Goal: Transaction & Acquisition: Subscribe to service/newsletter

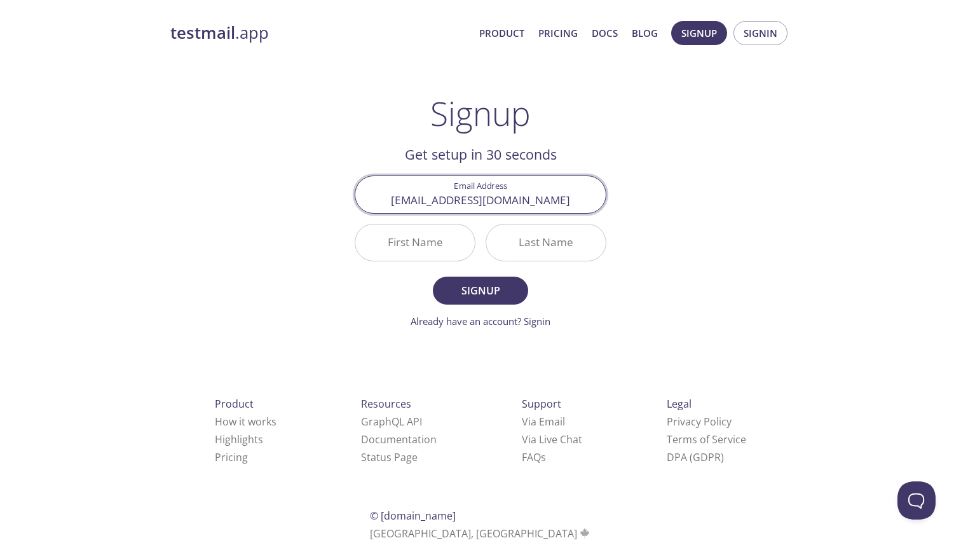
click at [697, 315] on div "testmail .app Product Pricing Docs Blog Signup Signin Signup Get setup in 30 se…" at bounding box center [480, 305] width 651 height 584
click at [447, 238] on body "testmail .app Product Pricing Docs Blog Signup Signin Signup Get setup in 30 se…" at bounding box center [480, 305] width 961 height 584
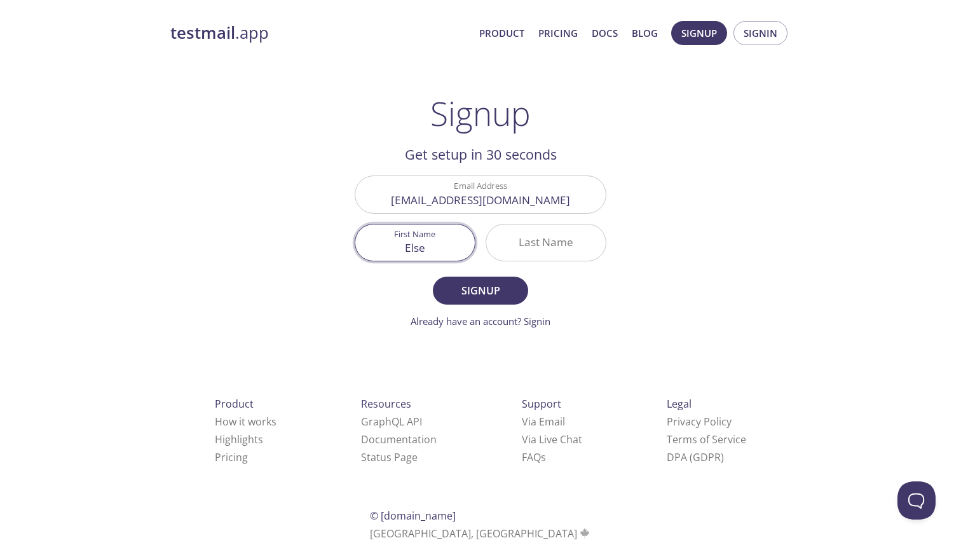
type input "Else"
type input "Meijerink"
click at [189, 212] on div "testmail .app Product Pricing Docs Blog Signup Signin Signup Get setup in 30 se…" at bounding box center [480, 305] width 651 height 584
click at [462, 285] on span "Signup" at bounding box center [480, 291] width 67 height 18
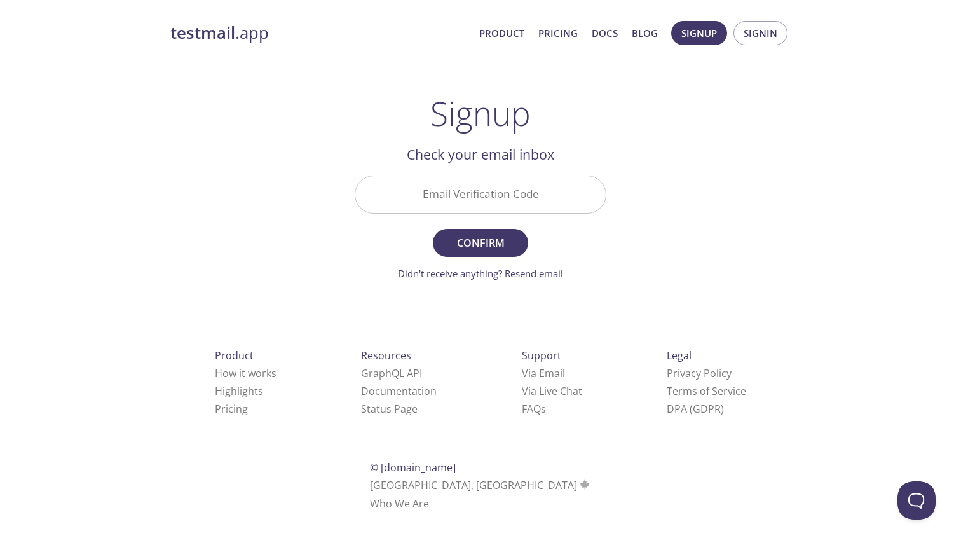
click at [480, 187] on input "Email Verification Code" at bounding box center [480, 194] width 251 height 36
paste input "VZQN1GP"
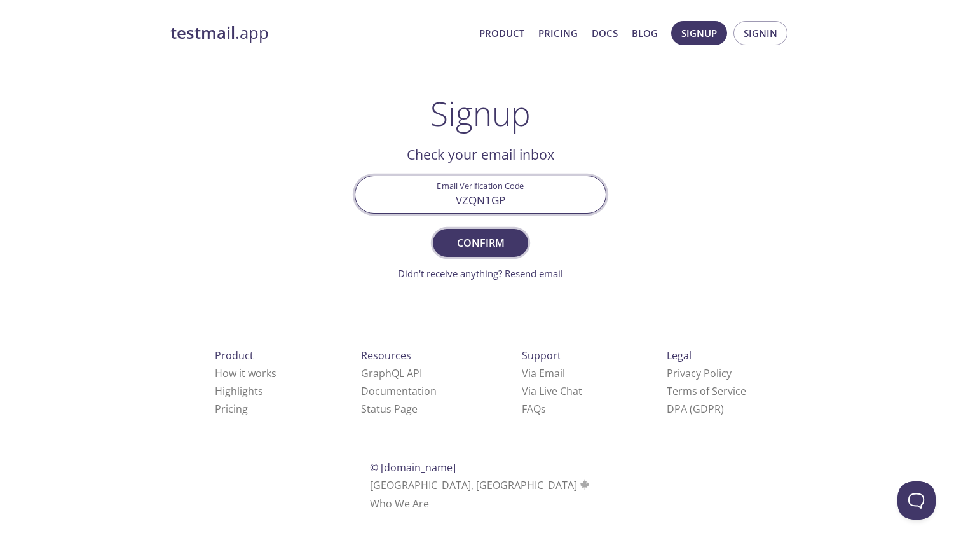
type input "VZQN1GP"
click at [458, 244] on span "Confirm" at bounding box center [480, 243] width 67 height 18
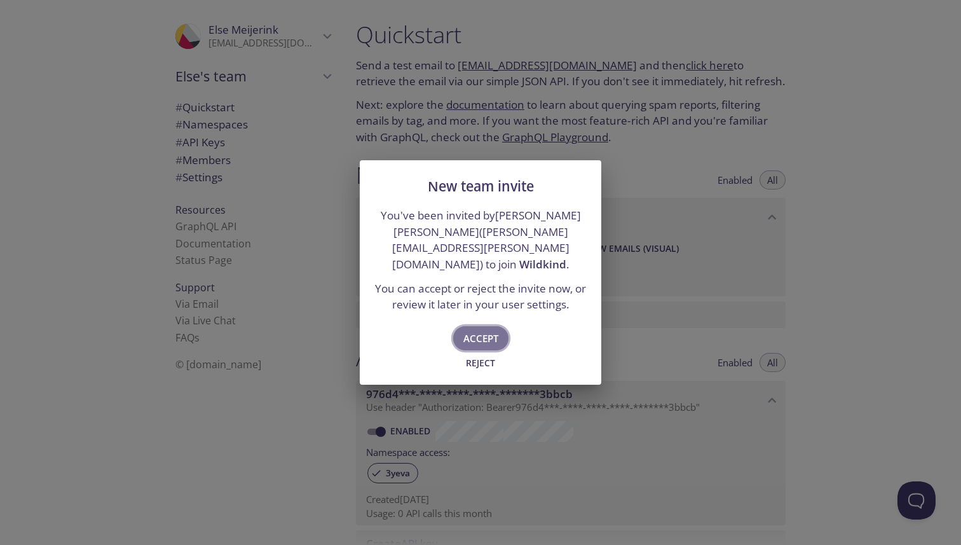
click at [472, 330] on span "Accept" at bounding box center [481, 338] width 35 height 17
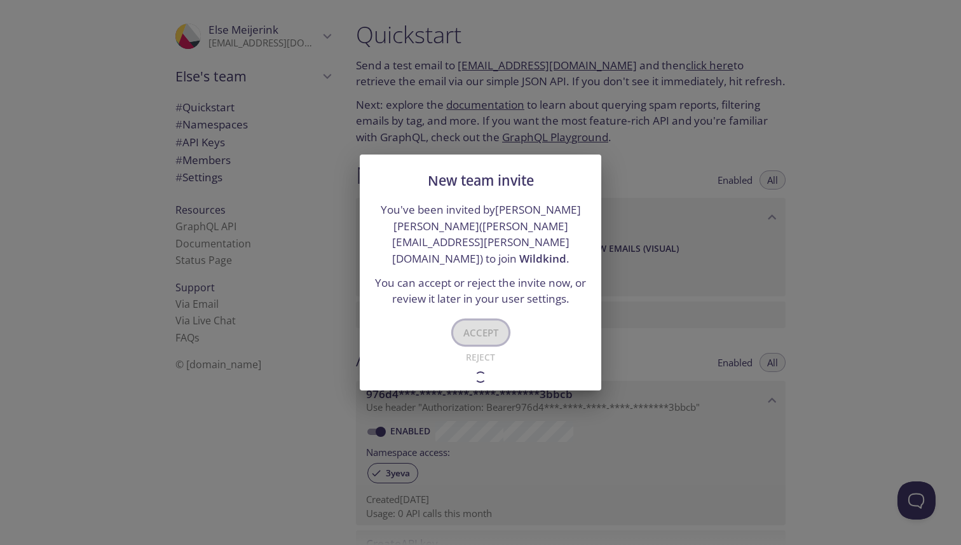
type input "Wildkind"
